Goal: Communication & Community: Answer question/provide support

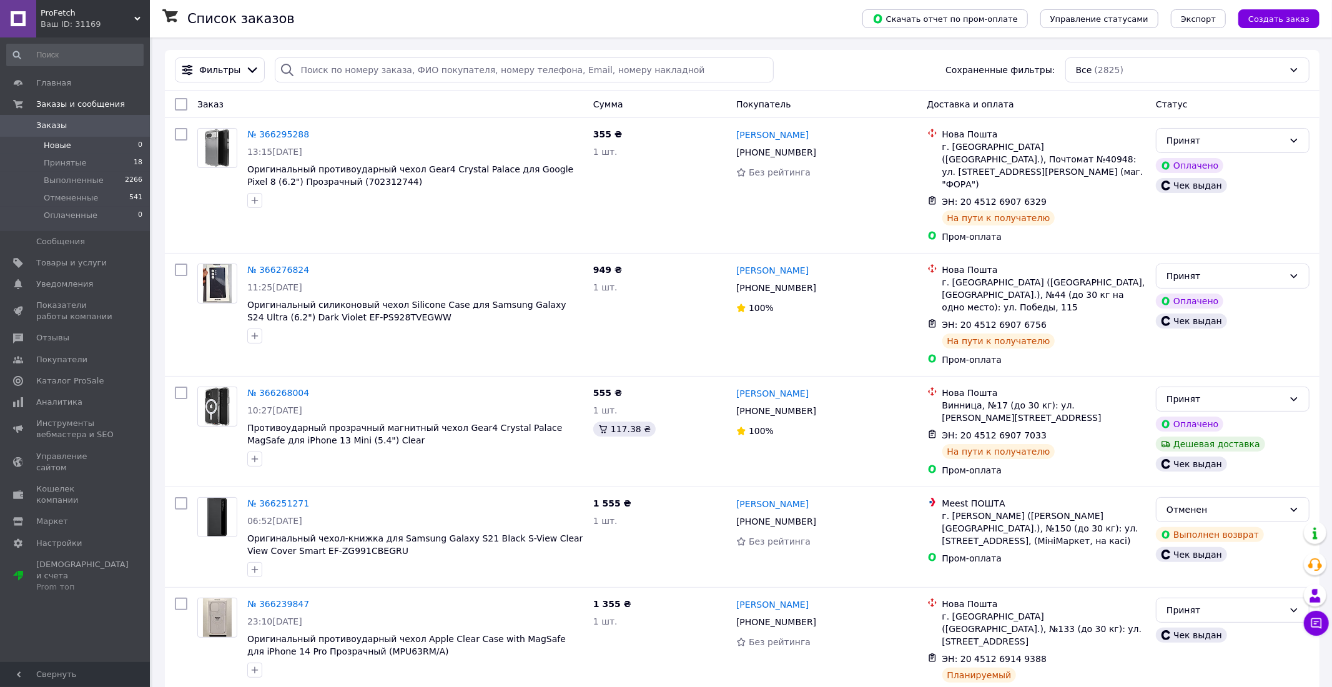
click at [85, 142] on li "Новые 0" at bounding box center [75, 145] width 150 height 17
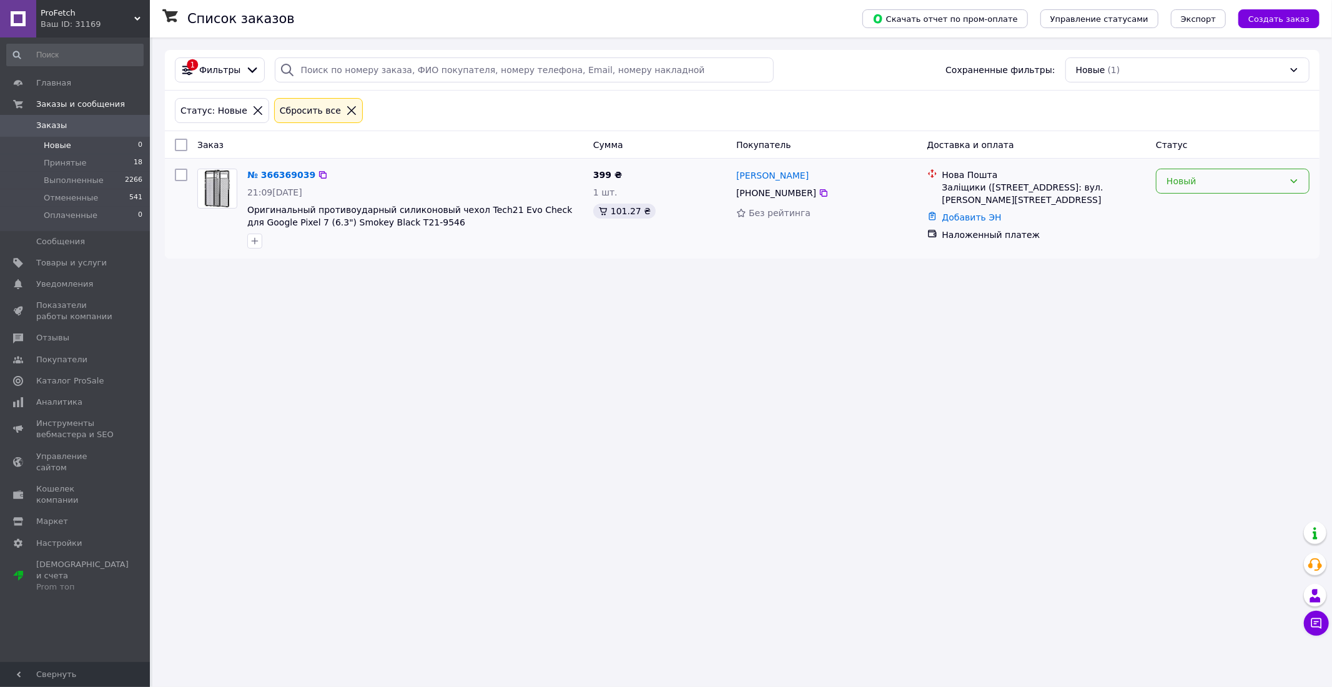
click at [1198, 187] on div "Новый" at bounding box center [1225, 181] width 117 height 14
click at [1190, 204] on li "Принят" at bounding box center [1233, 208] width 152 height 22
click at [106, 146] on li "Новые 0" at bounding box center [75, 145] width 150 height 17
click at [105, 161] on li "Принятые 18" at bounding box center [75, 162] width 150 height 17
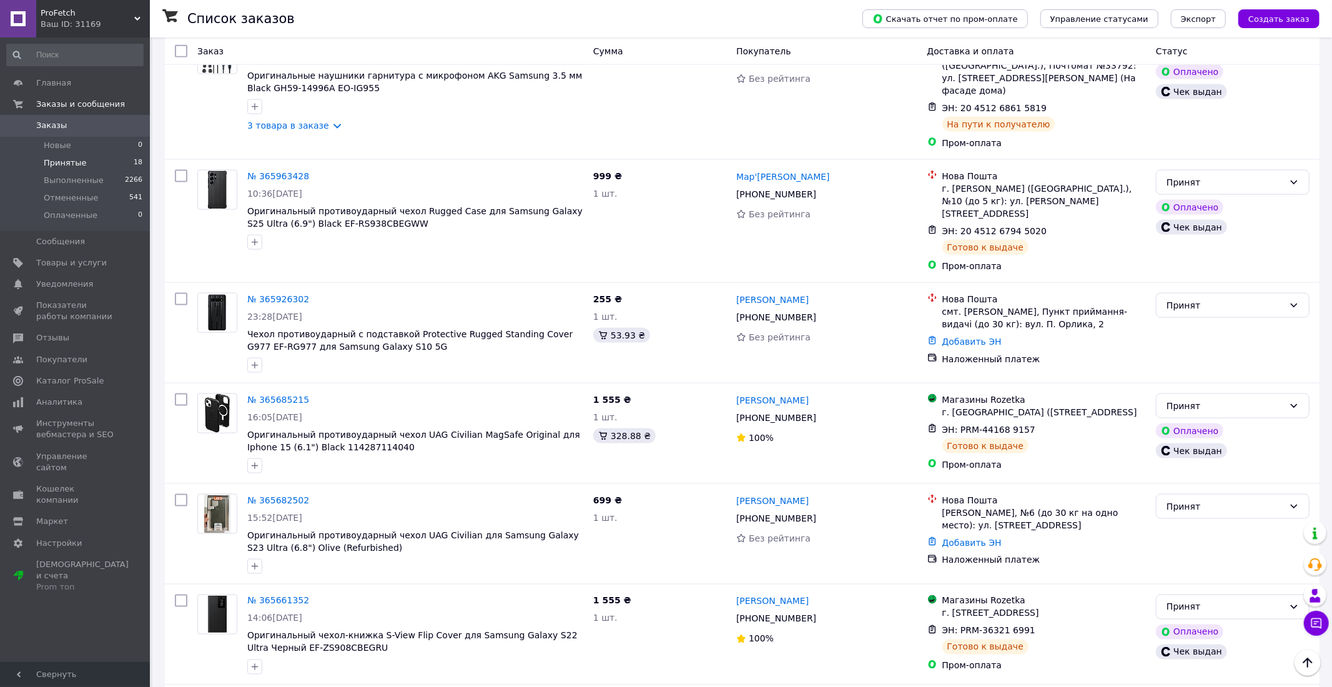
scroll to position [1532, 0]
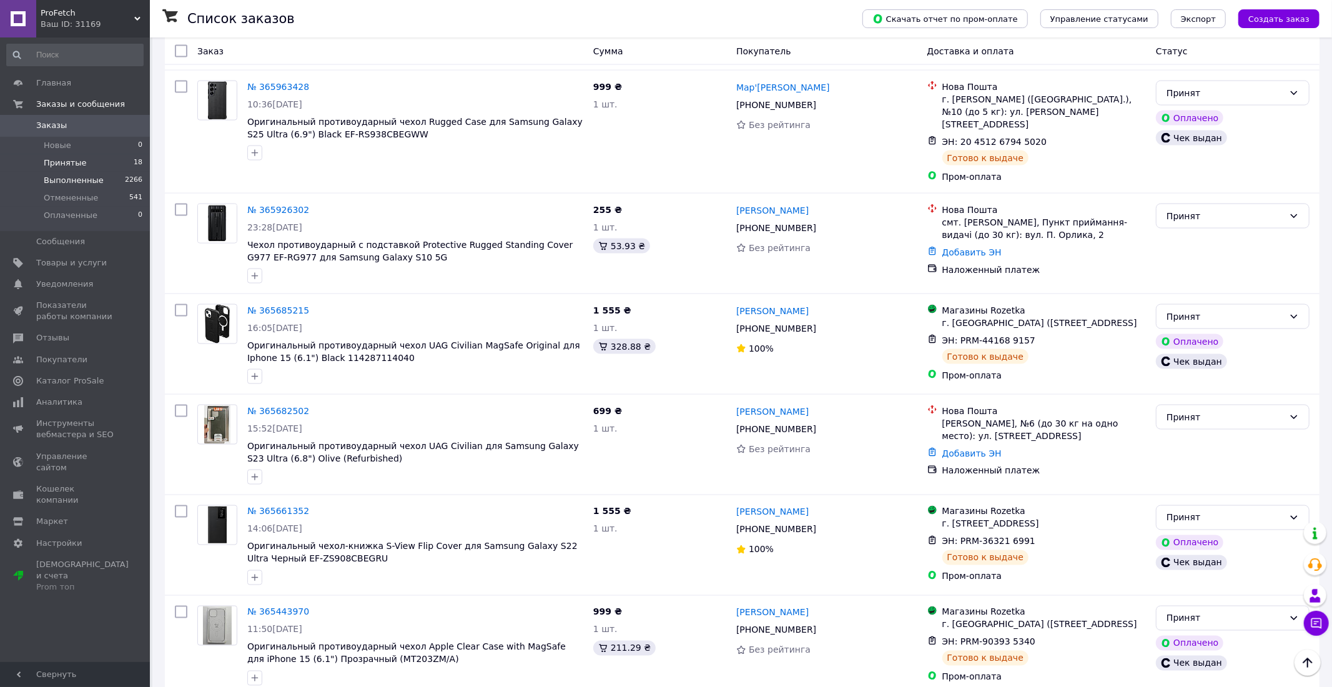
click at [104, 182] on li "Выполненные 2266" at bounding box center [75, 180] width 150 height 17
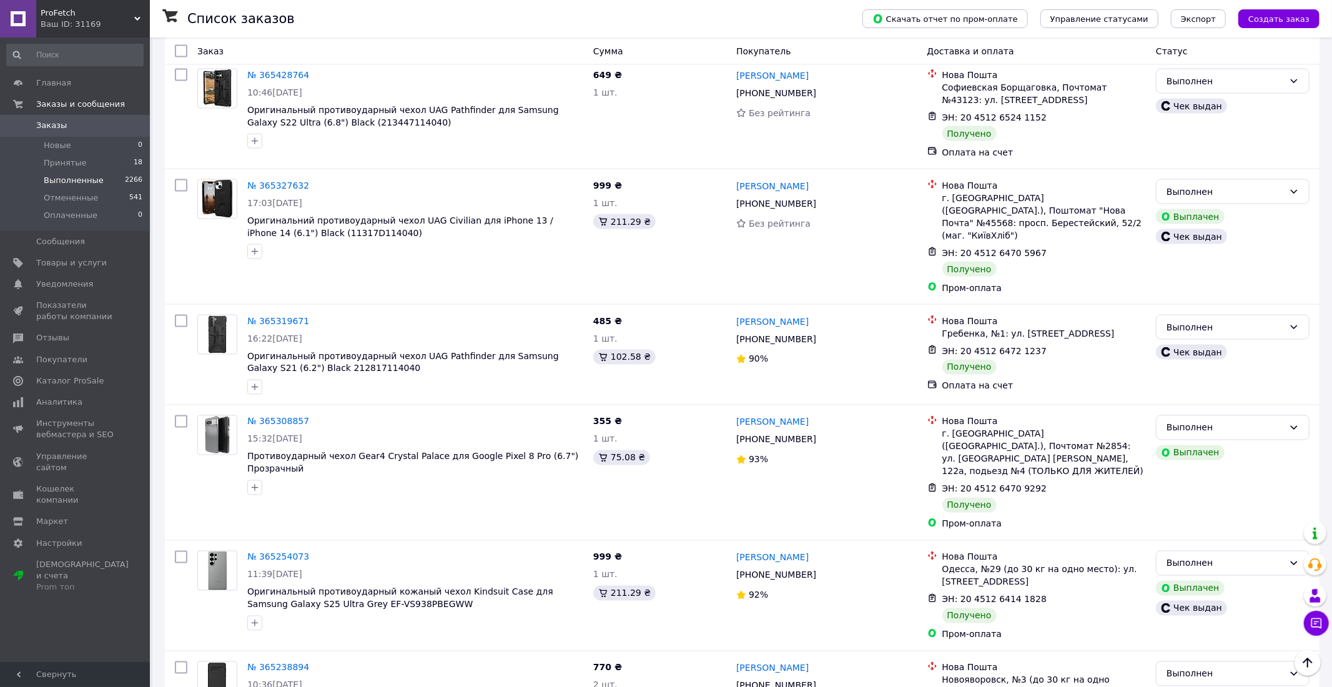
scroll to position [1737, 0]
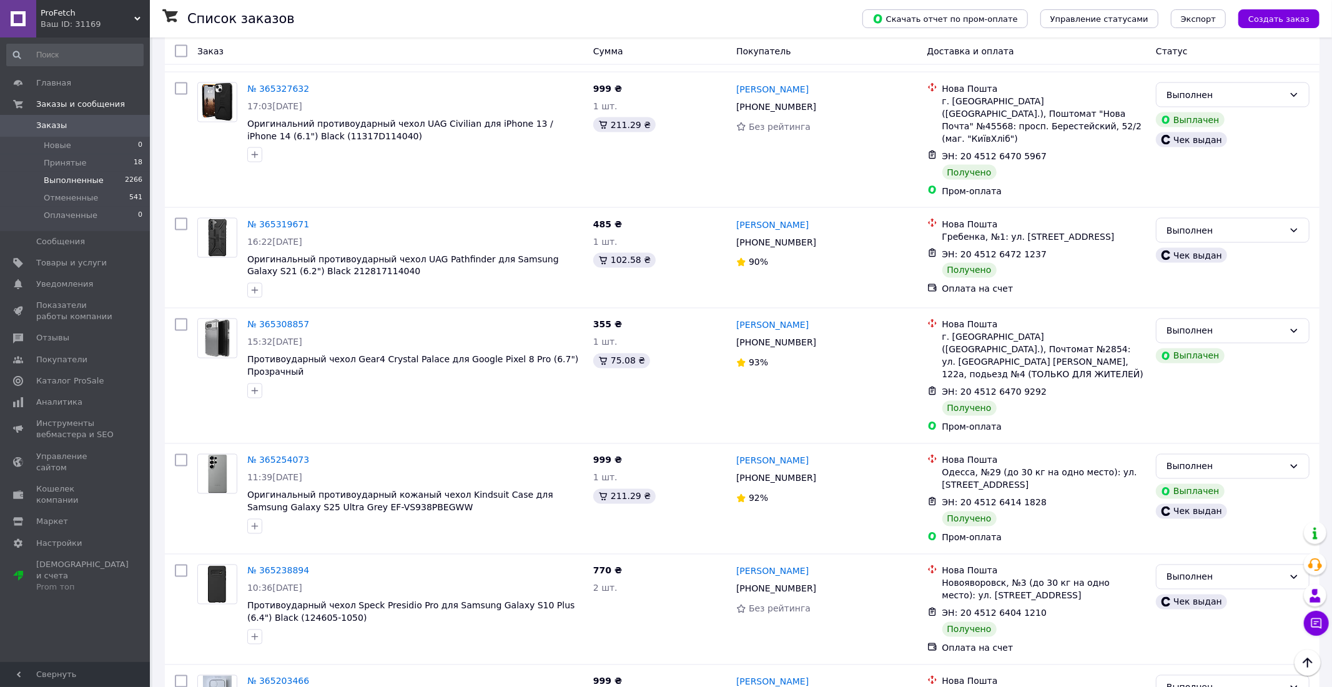
click at [94, 179] on span "Выполненные" at bounding box center [74, 180] width 60 height 11
click at [97, 144] on li "Новые 0" at bounding box center [75, 145] width 150 height 17
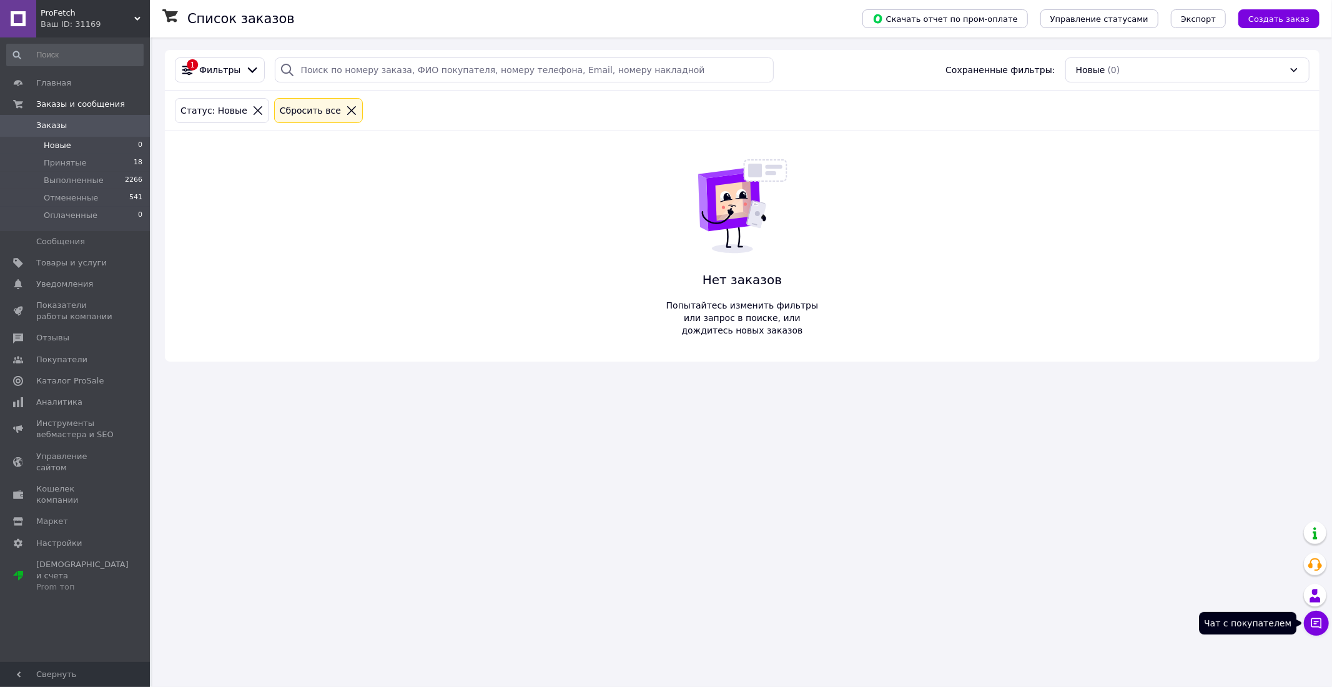
click at [1326, 621] on button "Чат с покупателем" at bounding box center [1316, 623] width 25 height 25
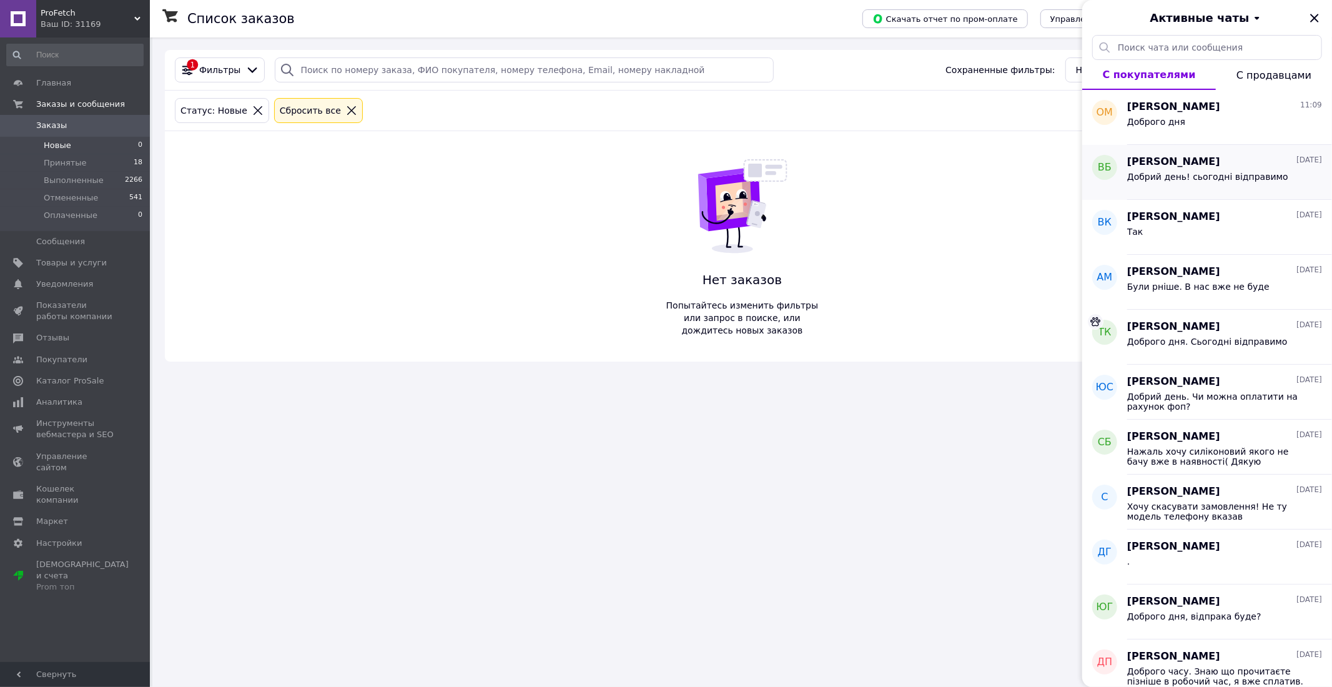
click at [1180, 168] on span "[PERSON_NAME]" at bounding box center [1174, 162] width 93 height 14
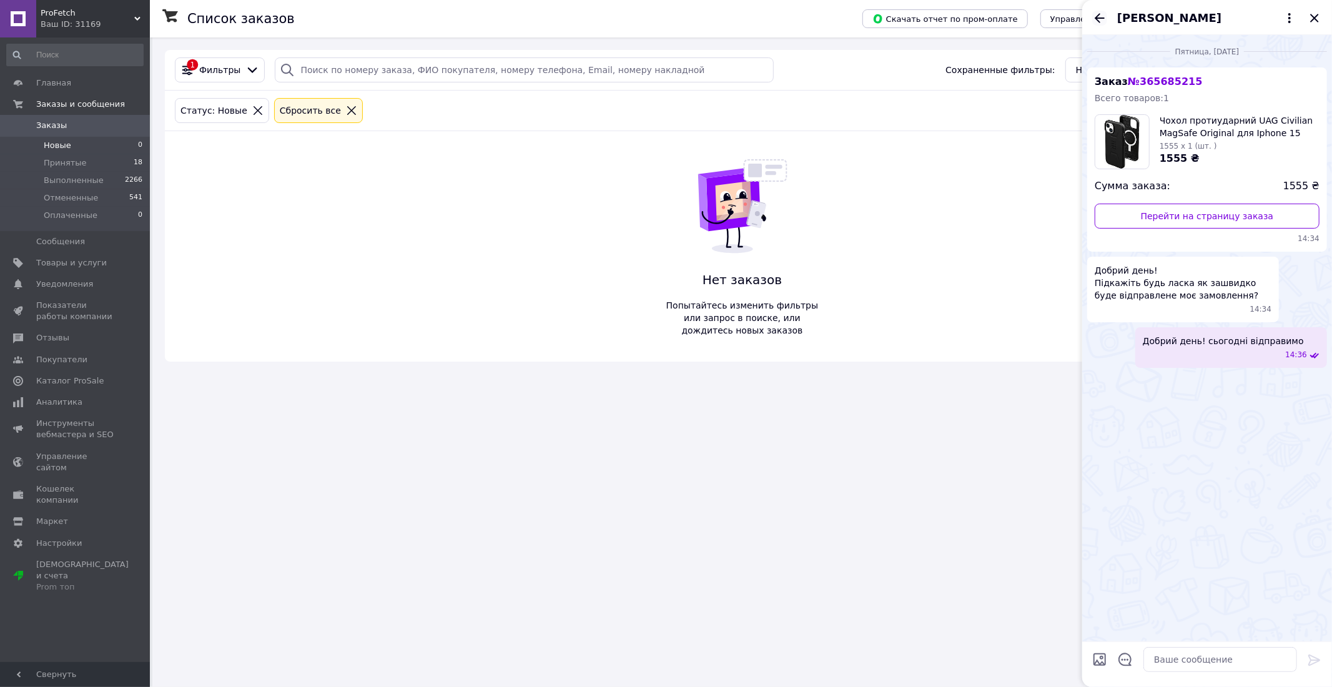
click at [1099, 16] on icon "Назад" at bounding box center [1100, 18] width 15 height 15
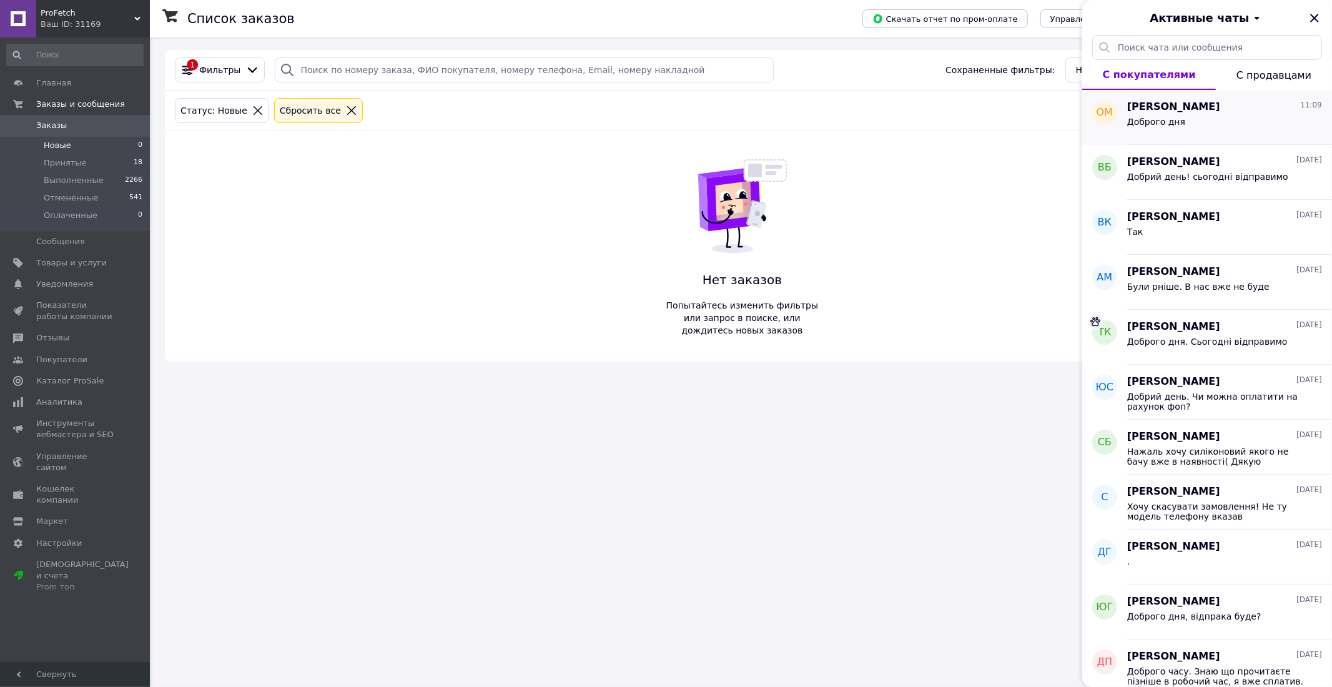
click at [1177, 116] on div "Доброго дня" at bounding box center [1225, 124] width 195 height 20
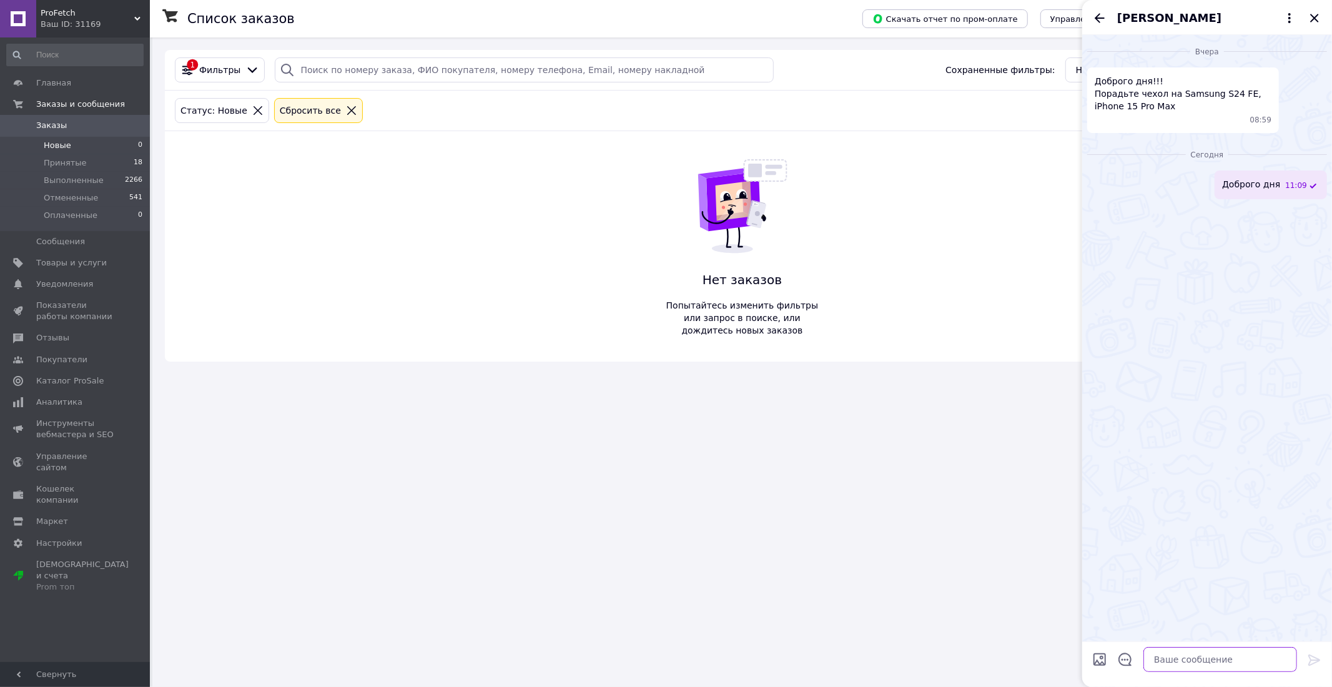
click at [1207, 661] on textarea at bounding box center [1221, 659] width 154 height 25
type textarea "d"
type textarea "вам напишіть ваш вайбер вишлемо варіанті"
click at [1101, 14] on icon "Назад" at bounding box center [1100, 17] width 10 height 9
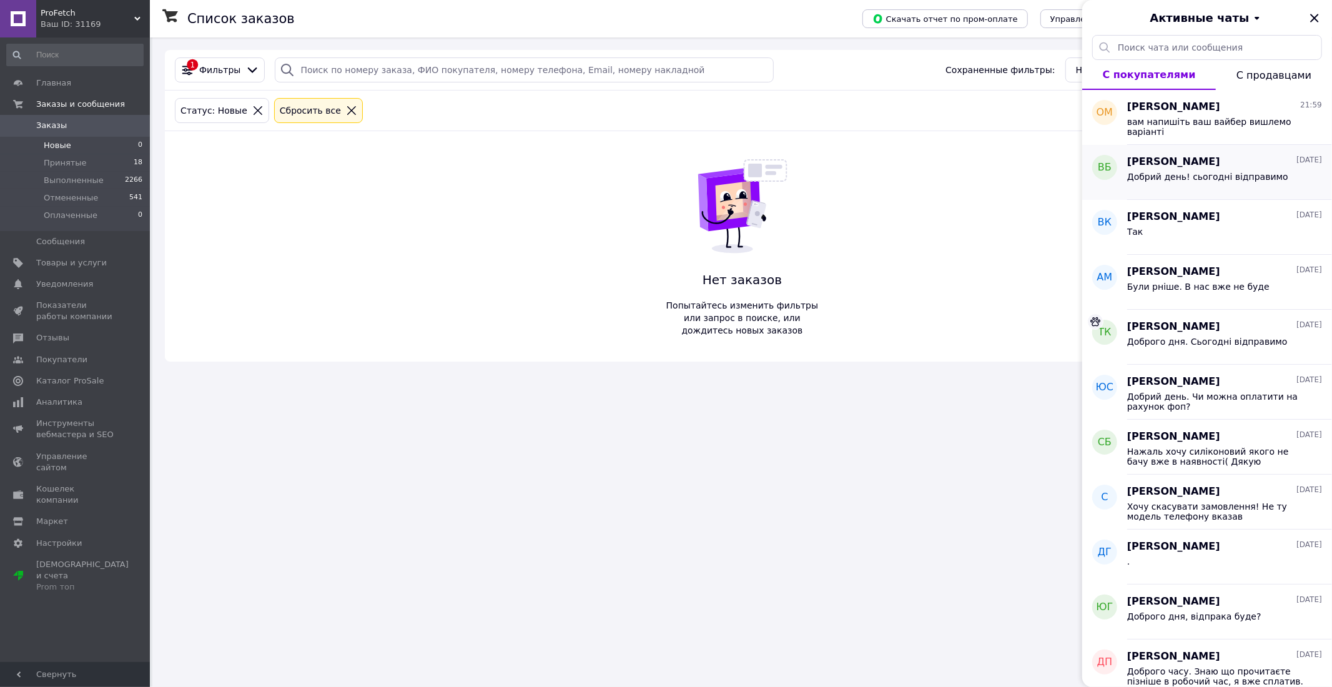
click at [1194, 177] on span "Добрий день! сьогодні відправимо" at bounding box center [1208, 177] width 161 height 10
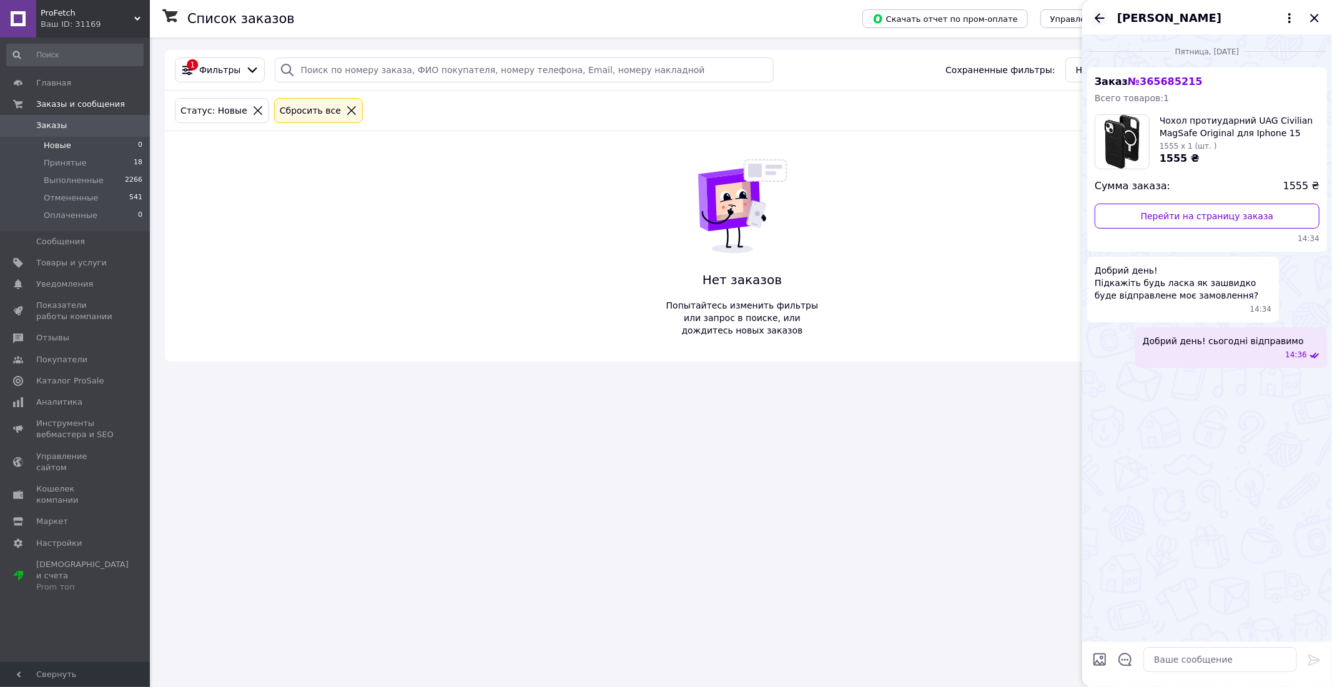
click at [1106, 19] on icon "Назад" at bounding box center [1100, 18] width 15 height 15
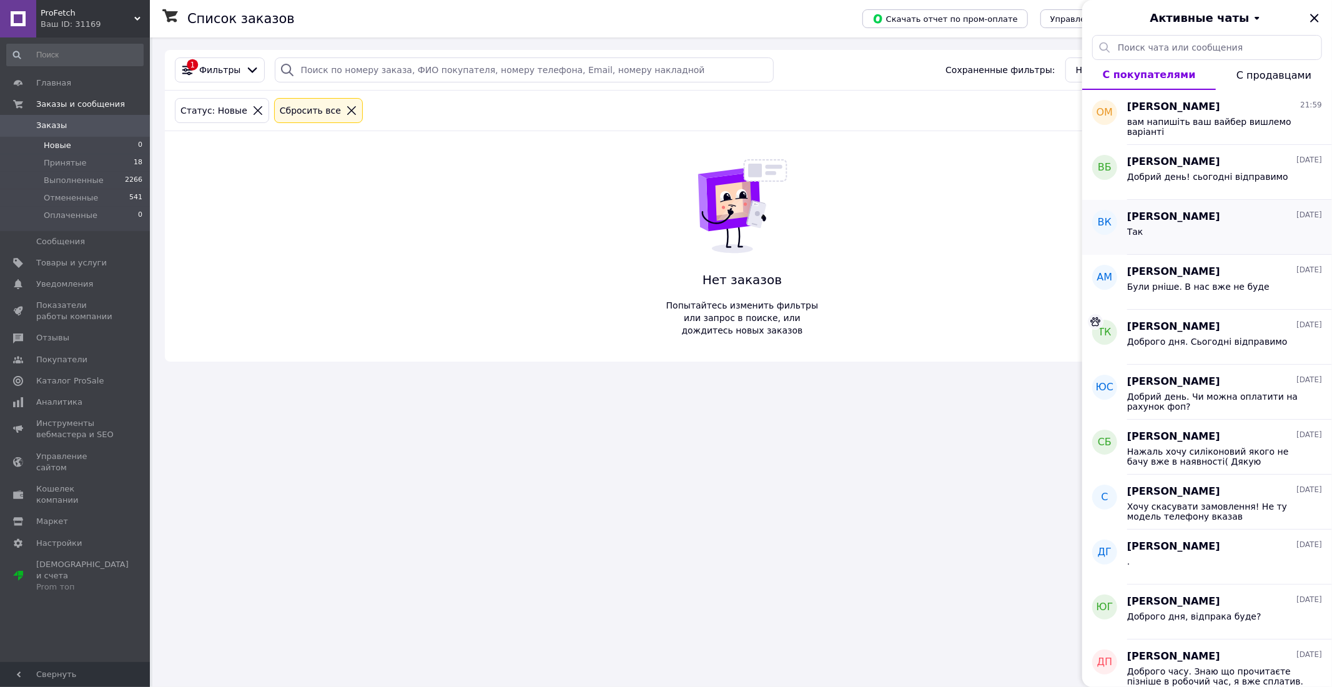
click at [1170, 209] on div "[PERSON_NAME] [DATE] Так" at bounding box center [1230, 227] width 205 height 55
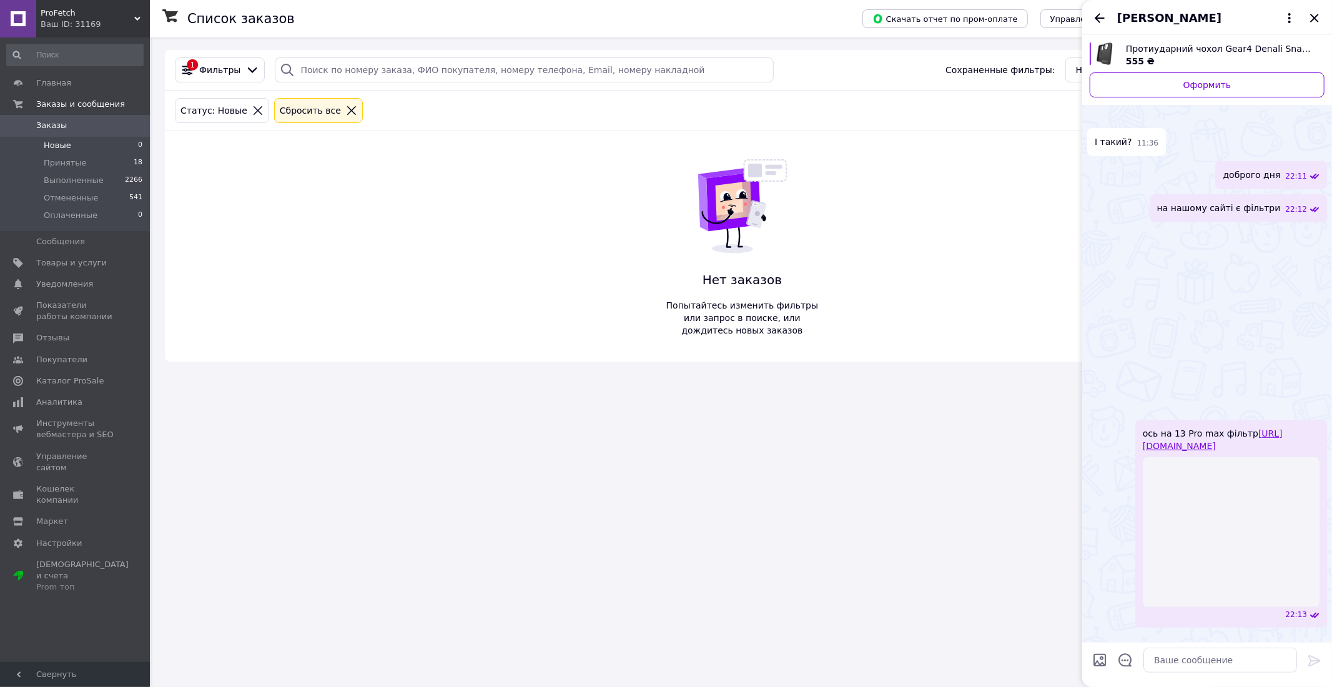
scroll to position [279, 0]
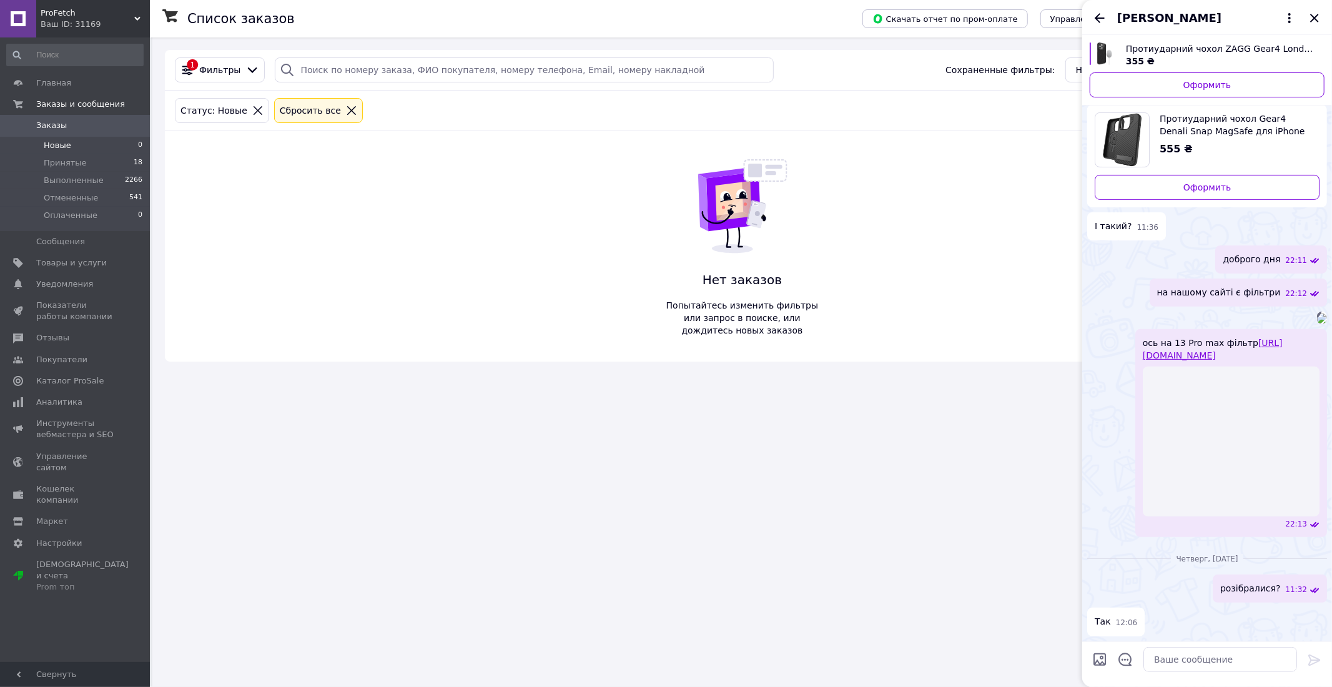
click at [244, 104] on div "Статус: Новые" at bounding box center [222, 111] width 88 height 14
click at [252, 108] on icon at bounding box center [257, 110] width 11 height 11
